Goal: Task Accomplishment & Management: Complete application form

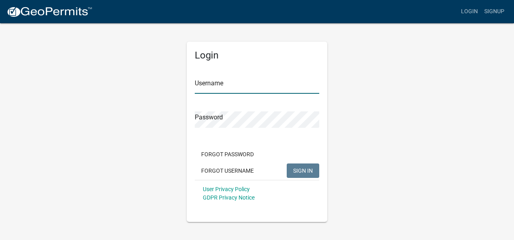
type input "Rmglas77"
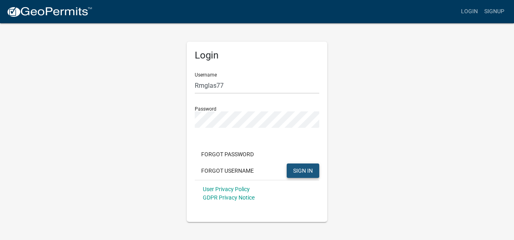
click at [305, 167] on span "SIGN IN" at bounding box center [303, 170] width 20 height 6
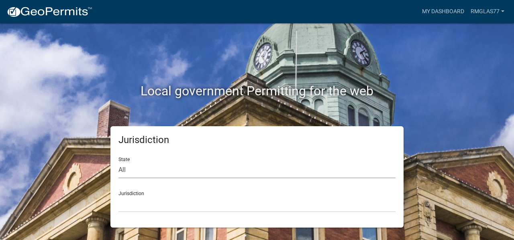
click at [137, 169] on select "All [US_STATE] [US_STATE] [US_STATE] [US_STATE] [US_STATE] [US_STATE] [US_STATE…" at bounding box center [256, 170] width 277 height 16
select select "[US_STATE]"
click at [118, 162] on select "All [US_STATE] [US_STATE] [US_STATE] [US_STATE] [US_STATE] [US_STATE] [US_STATE…" at bounding box center [256, 170] width 277 height 16
click at [159, 203] on select "City of [GEOGRAPHIC_DATA], [US_STATE] City of [GEOGRAPHIC_DATA], [US_STATE] Cit…" at bounding box center [256, 204] width 277 height 16
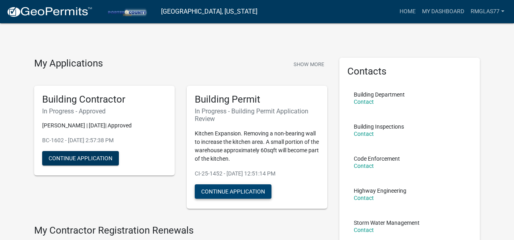
click at [248, 194] on button "Continue Application" at bounding box center [233, 192] width 77 height 14
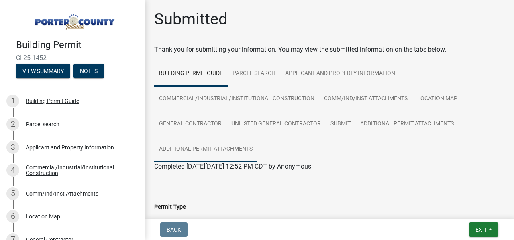
click at [229, 147] on link "Additional Permit Attachments" at bounding box center [205, 150] width 103 height 26
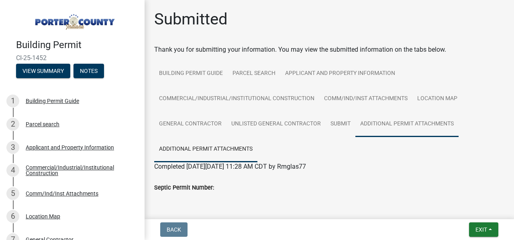
click at [413, 126] on link "Additional Permit Attachments" at bounding box center [406, 125] width 103 height 26
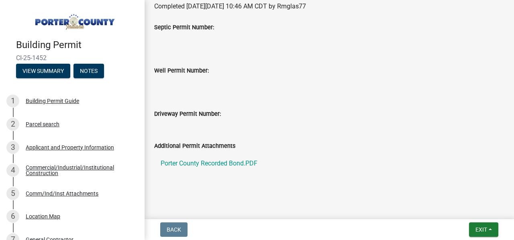
scroll to position [168, 0]
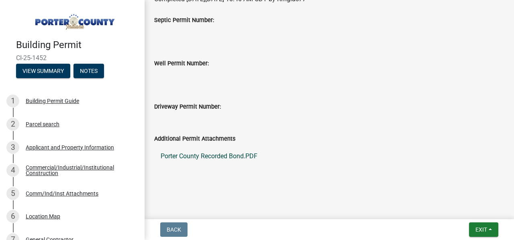
click at [242, 161] on link "Porter County Recorded Bond.PDF" at bounding box center [329, 156] width 350 height 19
click at [210, 141] on label "Additional Permit Attachments" at bounding box center [194, 139] width 81 height 6
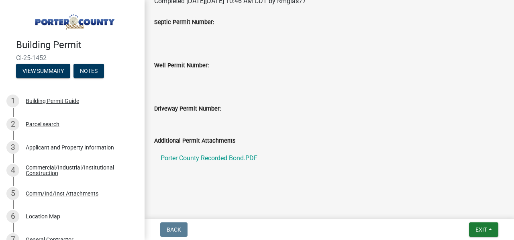
scroll to position [165, 0]
click at [122, 45] on h4 "Building Permit" at bounding box center [77, 45] width 122 height 12
click at [479, 232] on span "Exit" at bounding box center [481, 230] width 12 height 6
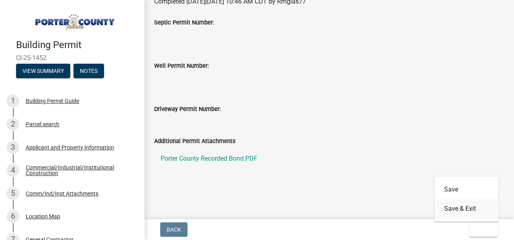
click at [471, 212] on button "Save & Exit" at bounding box center [466, 209] width 64 height 19
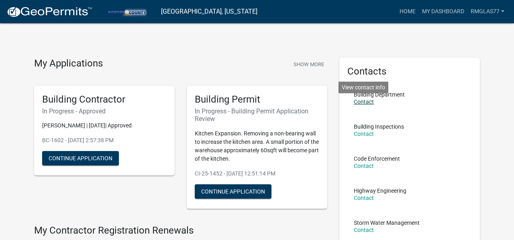
click at [369, 104] on link "Contact" at bounding box center [364, 102] width 20 height 6
